Goal: Navigation & Orientation: Find specific page/section

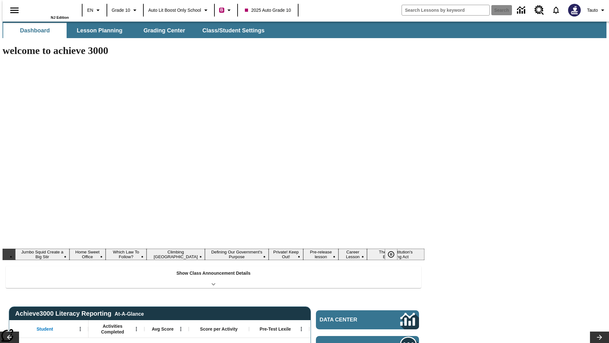
type input "-1"
click at [94, 10] on icon "Language: EN, Select a language" at bounding box center [98, 10] width 8 height 8
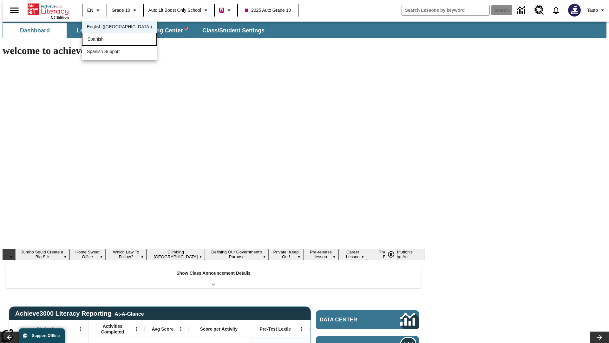
click at [106, 40] on div "Spanish" at bounding box center [119, 39] width 75 height 13
